Goal: Navigation & Orientation: Go to known website

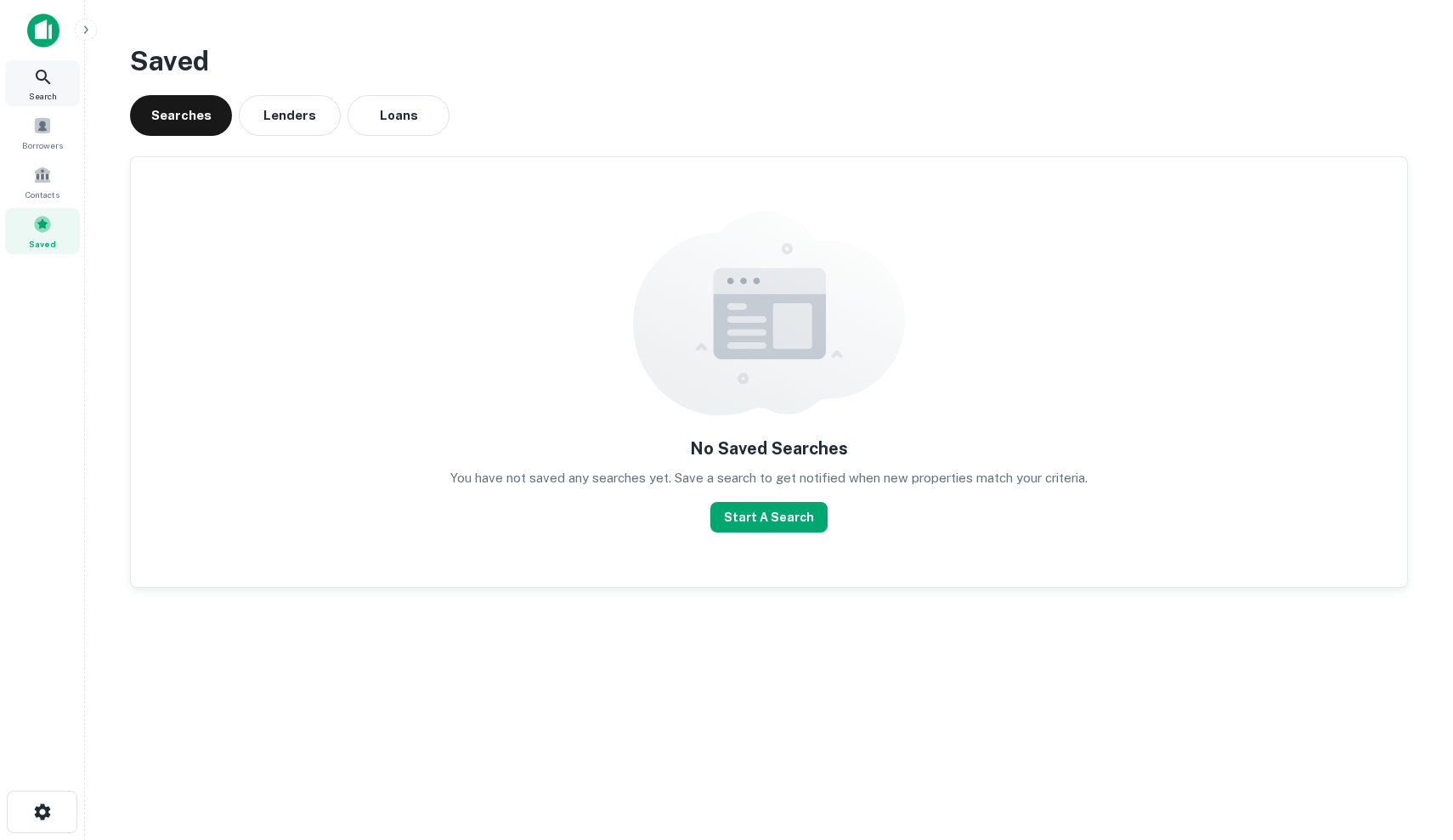
click at [58, 84] on div "Search" at bounding box center [42, 83] width 74 height 46
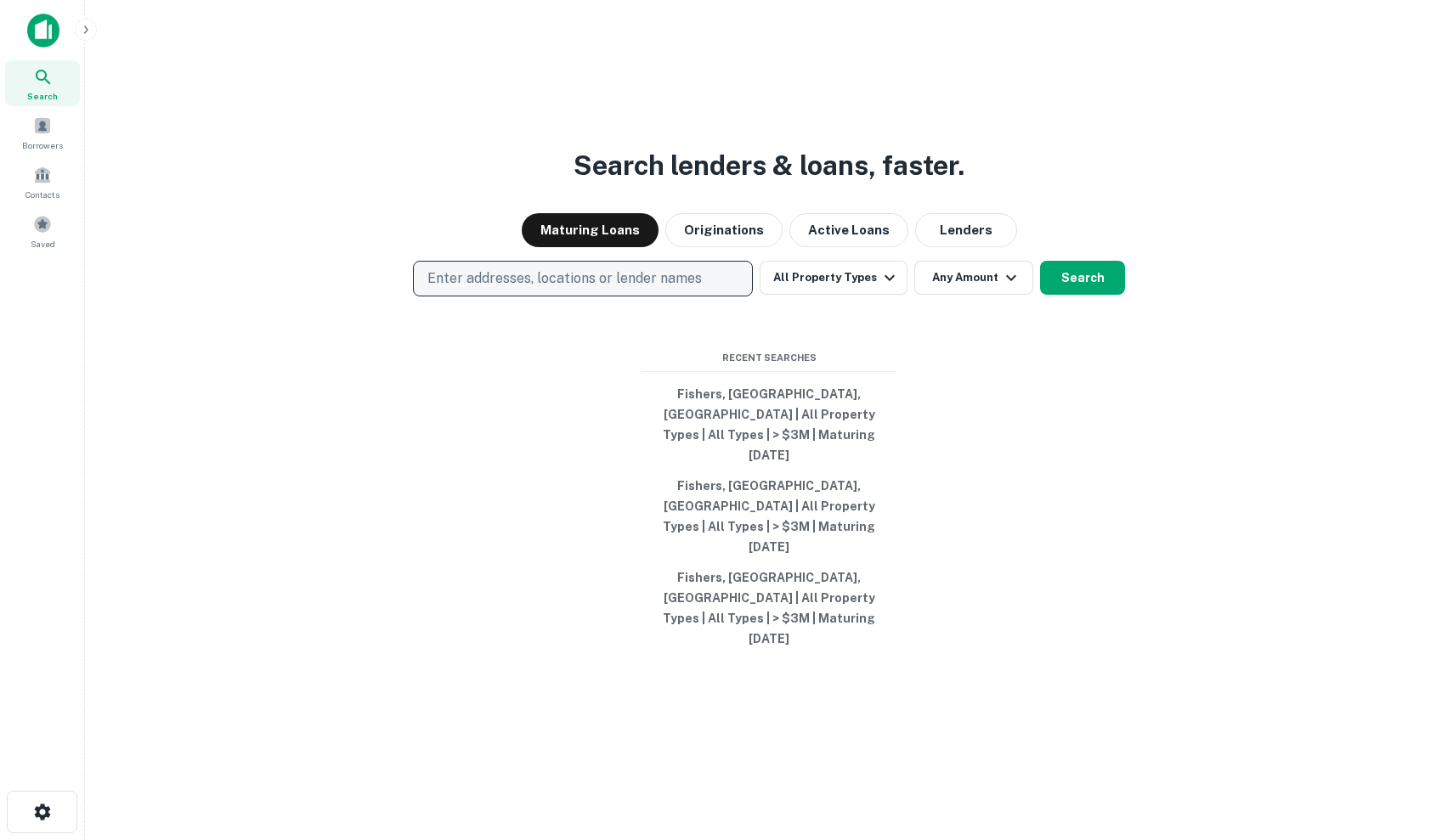
click at [581, 289] on p "Enter addresses, locations or lender names" at bounding box center [564, 279] width 274 height 21
click at [573, 289] on p "Enter addresses, locations or lender names" at bounding box center [564, 279] width 274 height 21
click at [549, 253] on div "Search lenders & loans, faster. Maturing Loans Originations Active Loans Lender…" at bounding box center [768, 461] width 1341 height 840
click at [62, 42] on div at bounding box center [112, 30] width 170 height 34
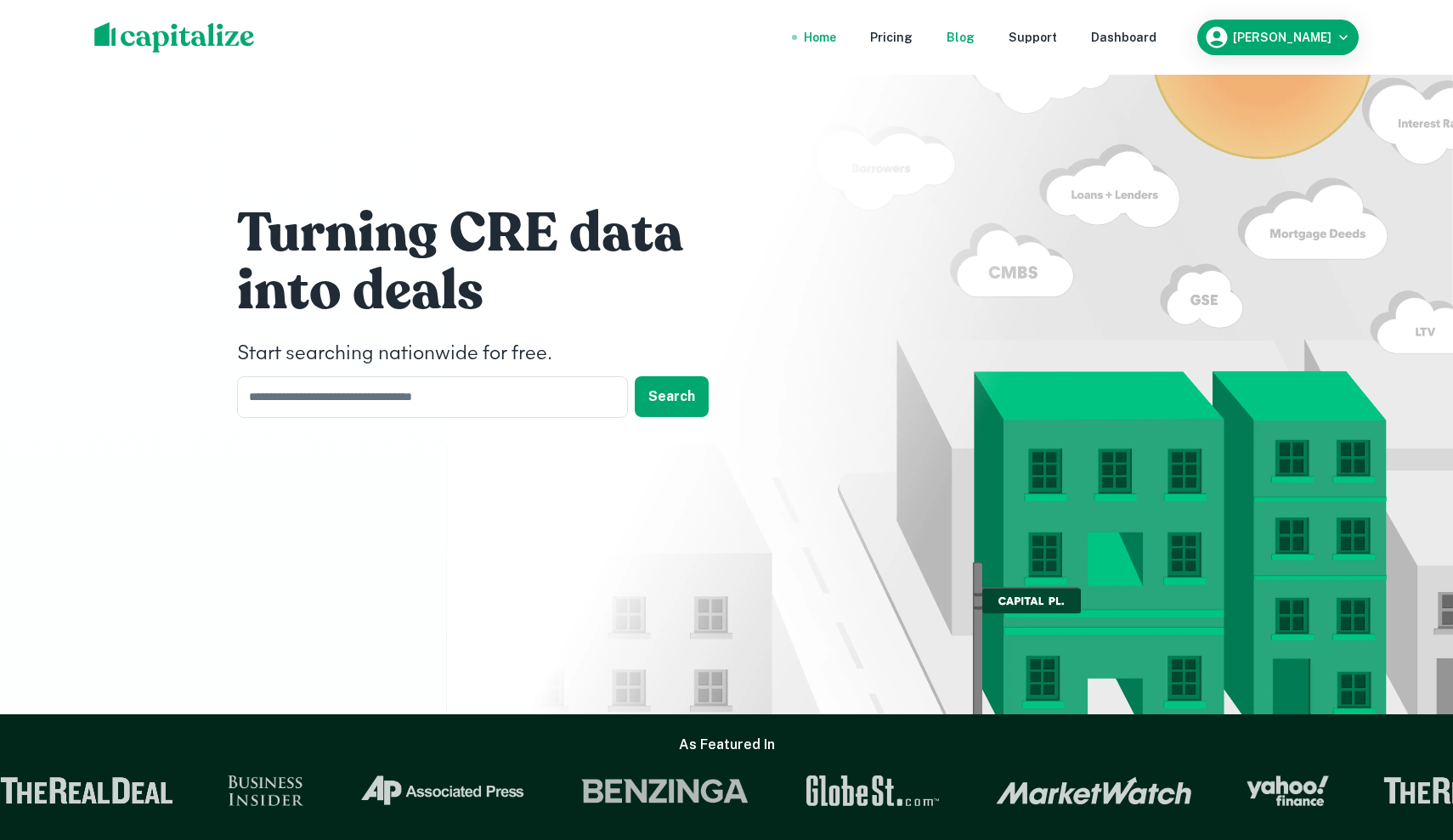
click at [974, 43] on div "Blog" at bounding box center [960, 37] width 28 height 19
